Goal: Task Accomplishment & Management: Manage account settings

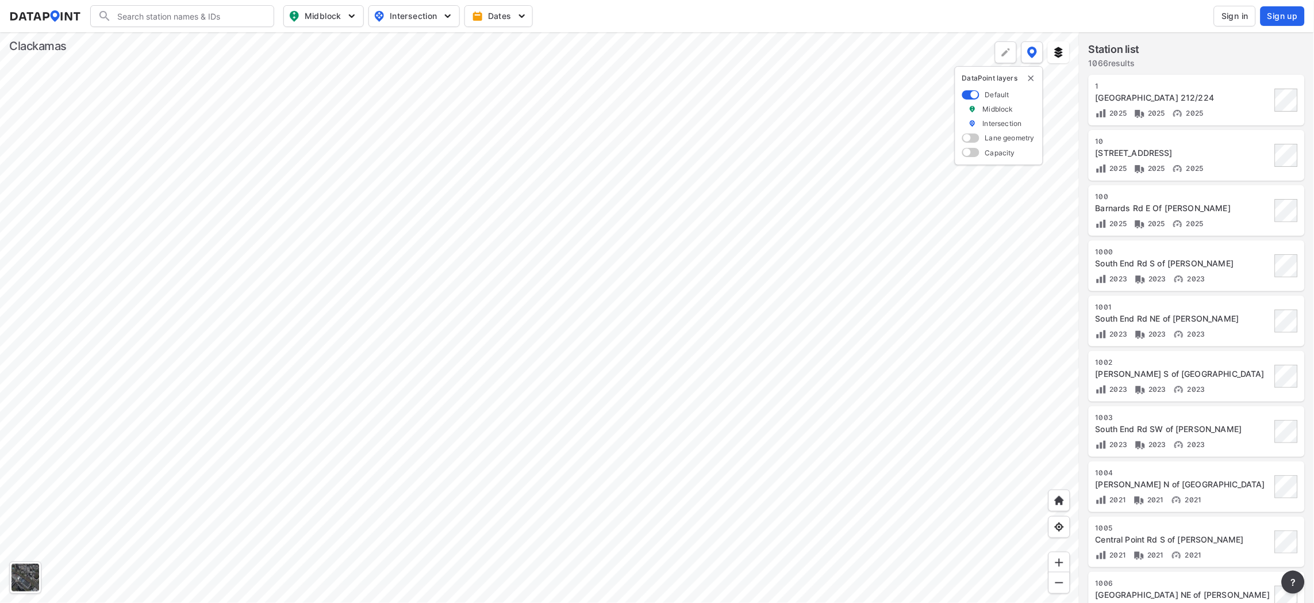
click at [1231, 17] on span "Sign in" at bounding box center [1235, 15] width 27 height 11
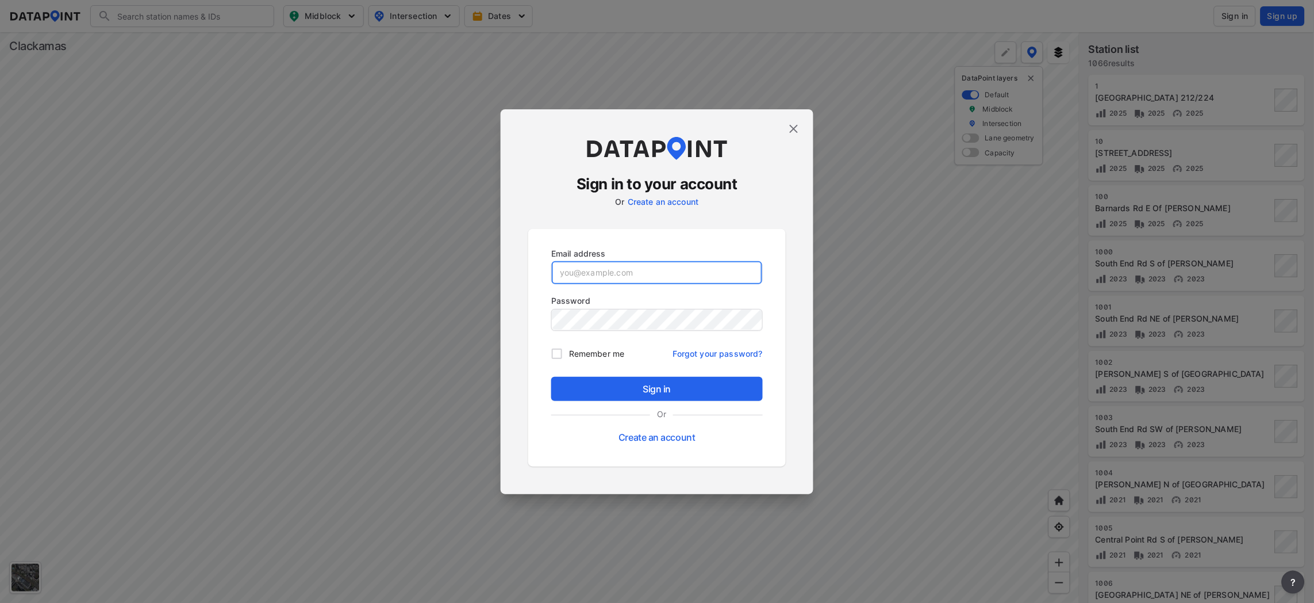
type input "joemar@clackamas.us"
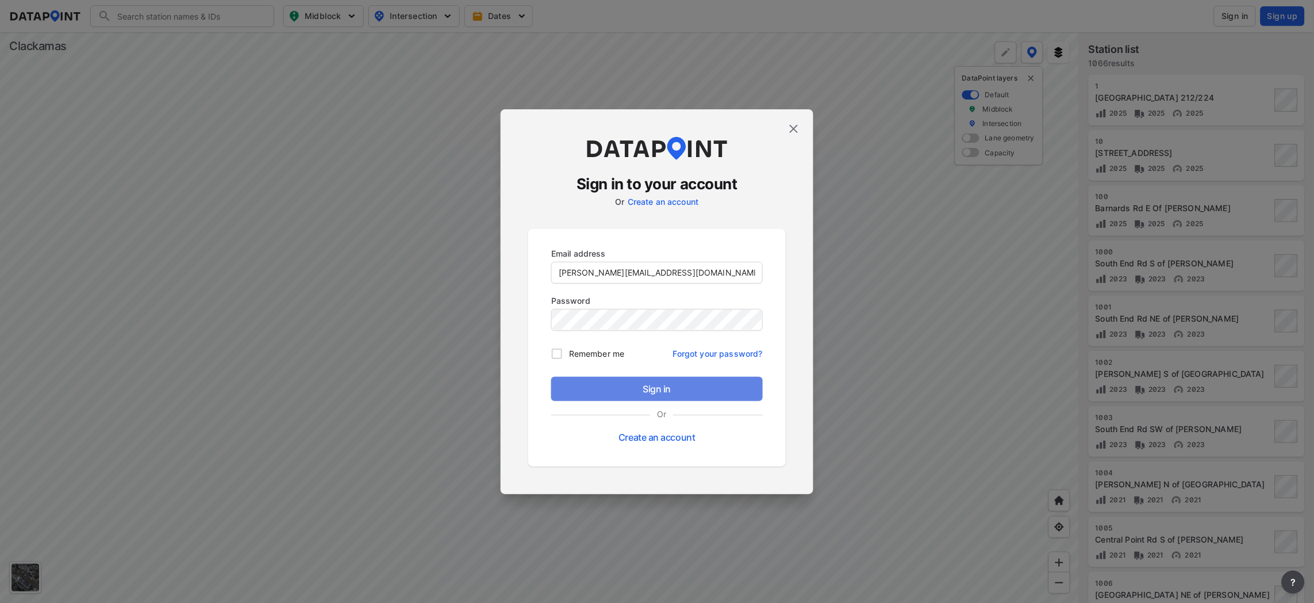
click at [676, 381] on button "Sign in" at bounding box center [657, 389] width 212 height 24
